Goal: Check status: Check status

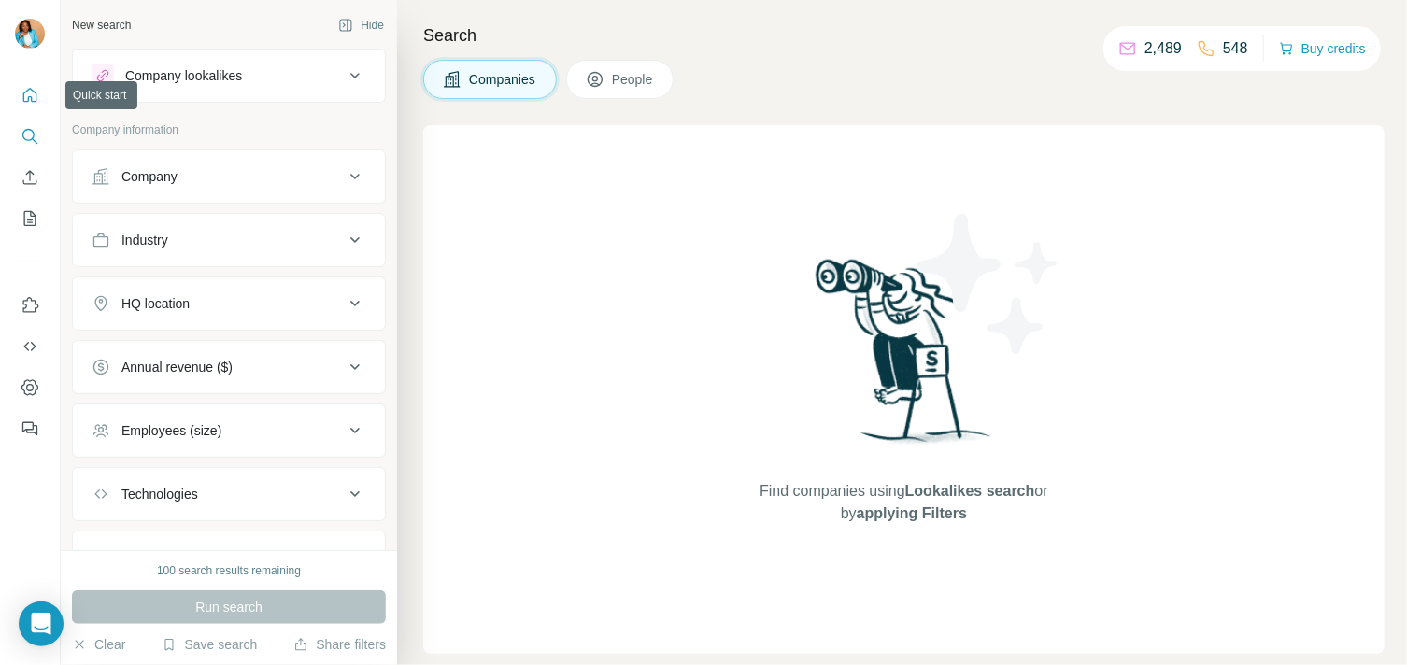
click at [19, 96] on button "Quick start" at bounding box center [30, 95] width 30 height 34
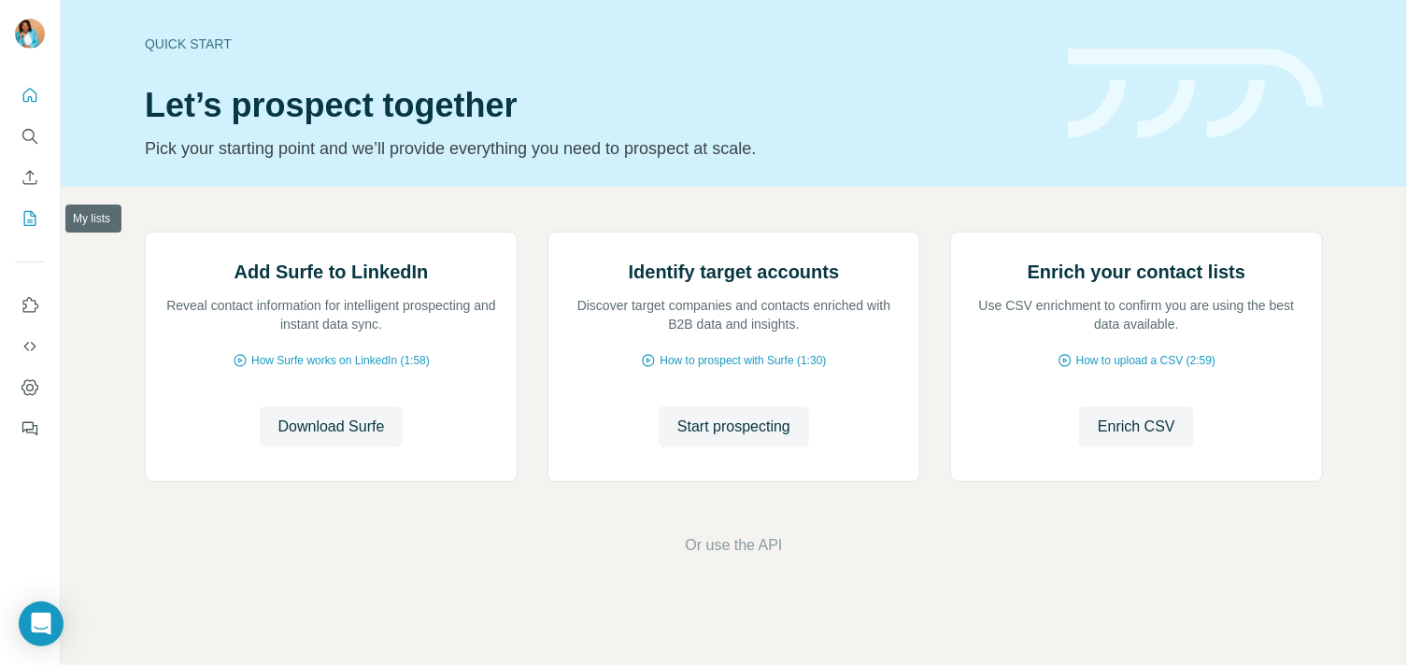
click at [36, 209] on icon "My lists" at bounding box center [30, 218] width 19 height 19
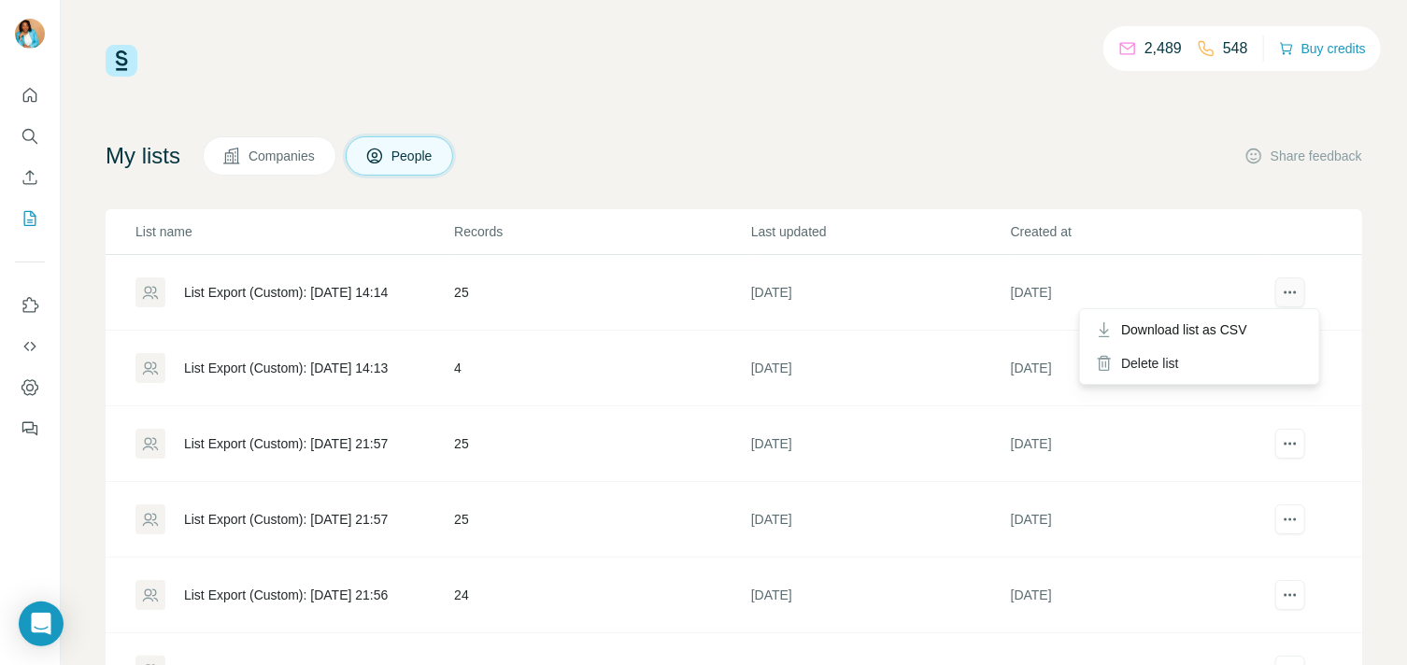
click at [1281, 292] on icon "actions" at bounding box center [1290, 292] width 19 height 19
click at [324, 272] on td "List Export (Custom): [DATE] 14:14" at bounding box center [280, 293] width 348 height 76
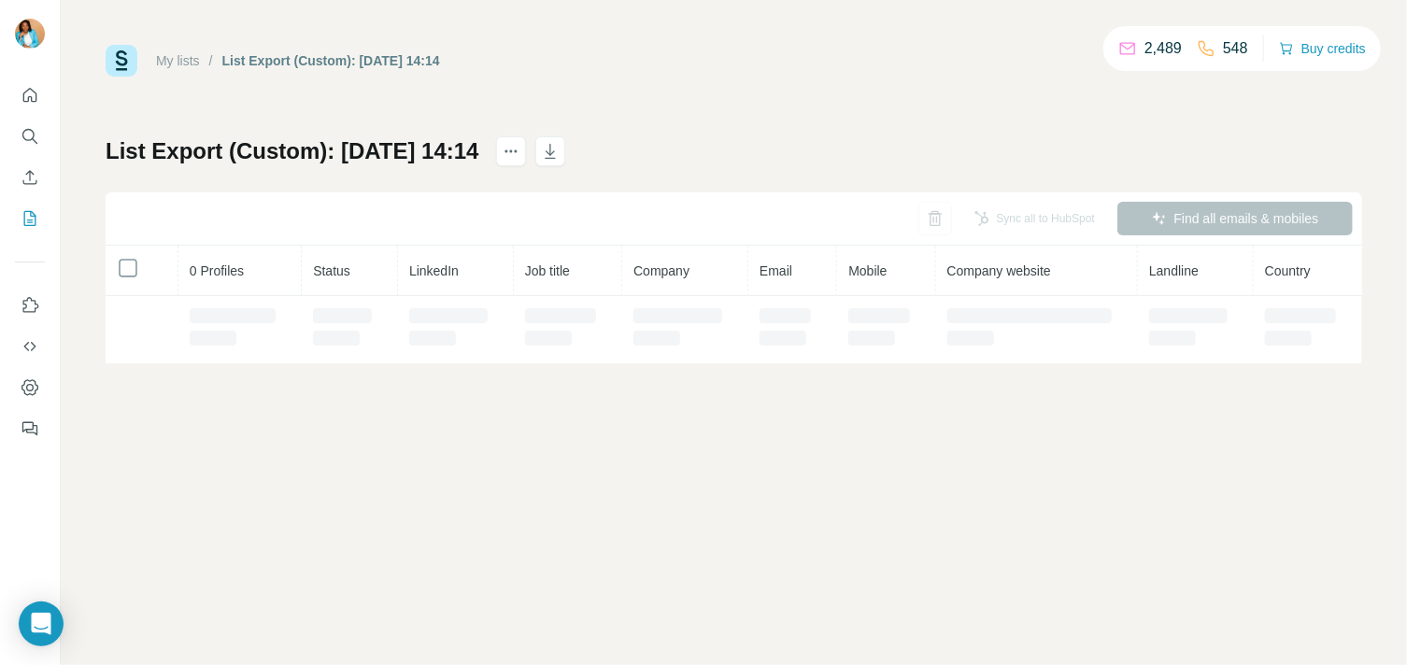
click at [327, 292] on th "Status" at bounding box center [350, 271] width 96 height 50
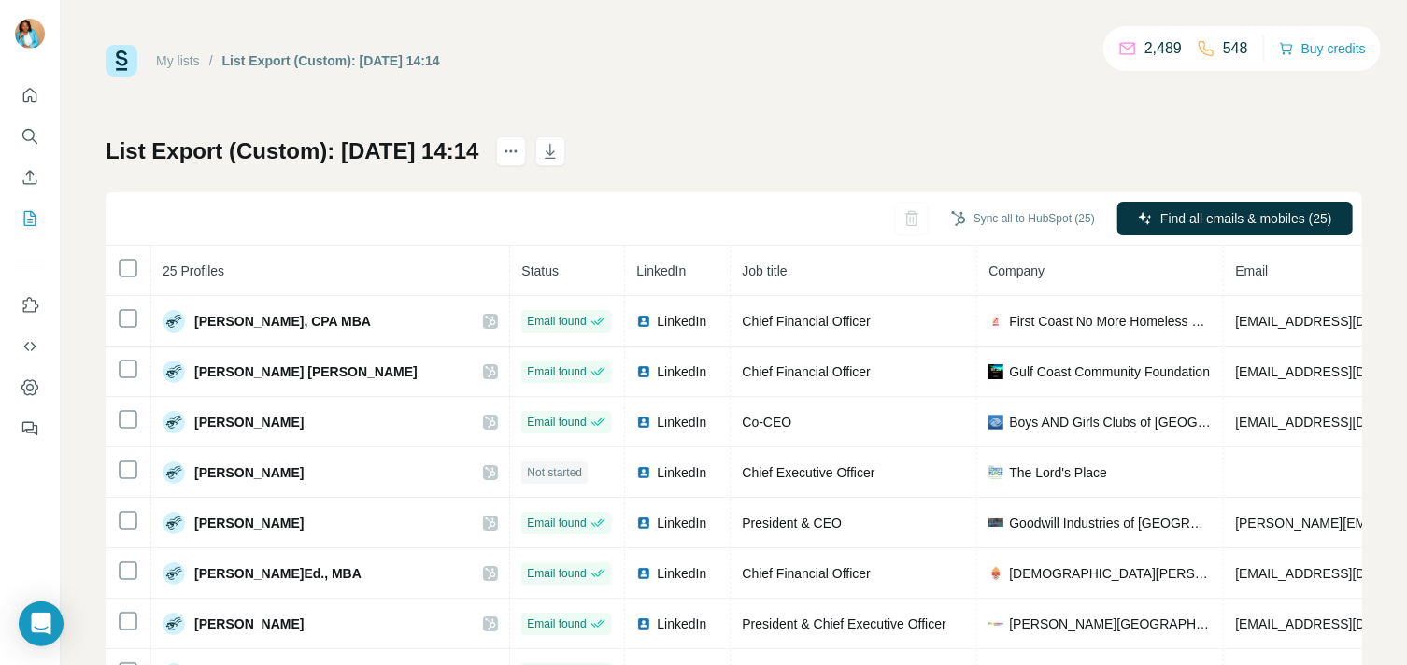
click at [427, 153] on h1 "List Export (Custom): [DATE] 14:14" at bounding box center [293, 151] width 374 height 30
click at [266, 158] on h1 "List Export (Custom): [DATE] 14:14" at bounding box center [293, 151] width 374 height 30
click at [22, 302] on icon "Use Surfe on LinkedIn" at bounding box center [30, 305] width 19 height 19
